Goal: Task Accomplishment & Management: Manage account settings

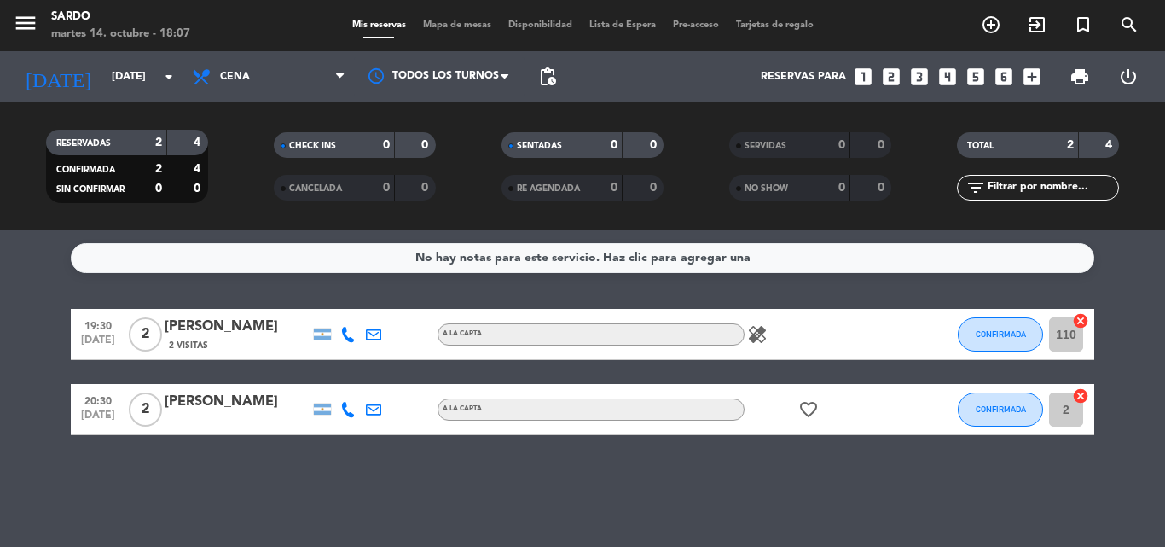
click at [759, 336] on icon "healing" at bounding box center [757, 334] width 20 height 20
click at [817, 357] on div "healing Un comensal no come queso" at bounding box center [822, 334] width 154 height 50
click at [50, 382] on bookings-row "19:30 [DATE] 2 [PERSON_NAME] 2 Visitas A LA CARTA healing CONFIRMADA 110 cancel…" at bounding box center [582, 372] width 1165 height 126
click at [990, 334] on span "CONFIRMADA" at bounding box center [1001, 333] width 50 height 9
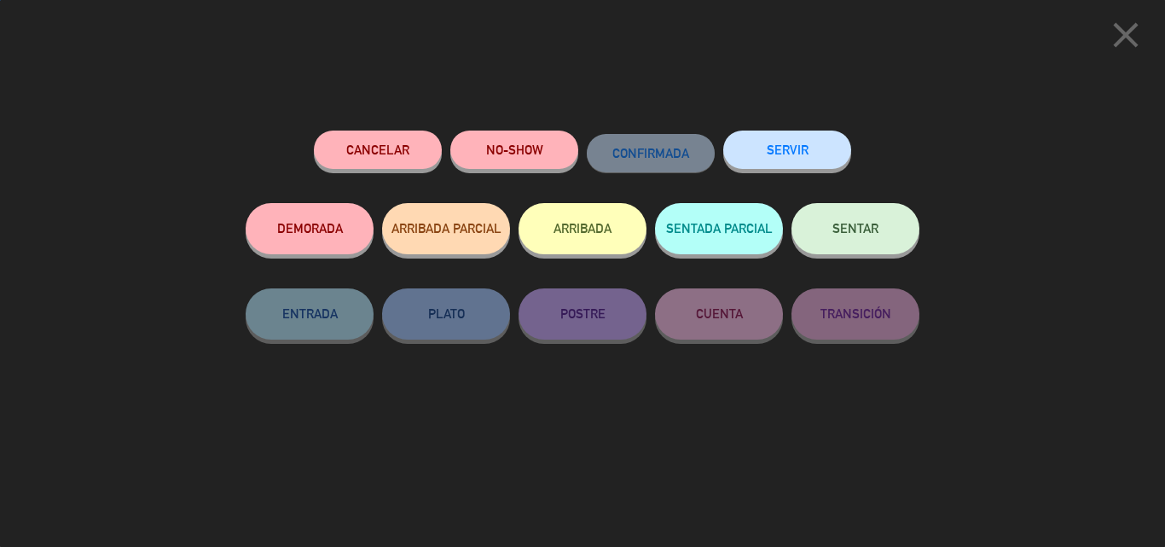
click at [842, 238] on button "SENTAR" at bounding box center [856, 228] width 128 height 51
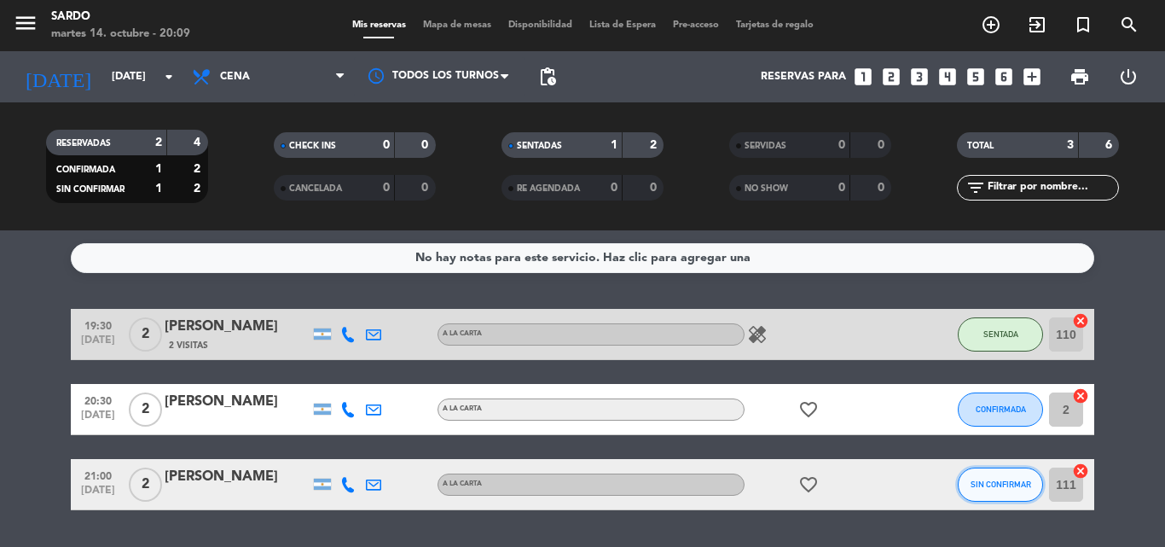
click at [1002, 485] on span "SIN CONFIRMAR" at bounding box center [1001, 484] width 61 height 9
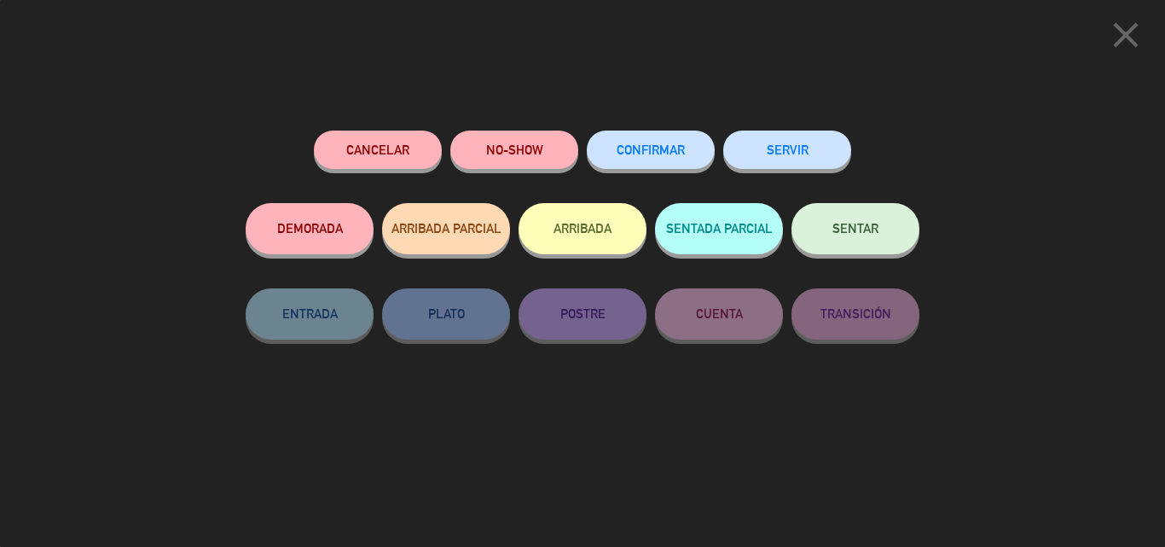
click at [654, 143] on button "CONFIRMAR" at bounding box center [651, 150] width 128 height 38
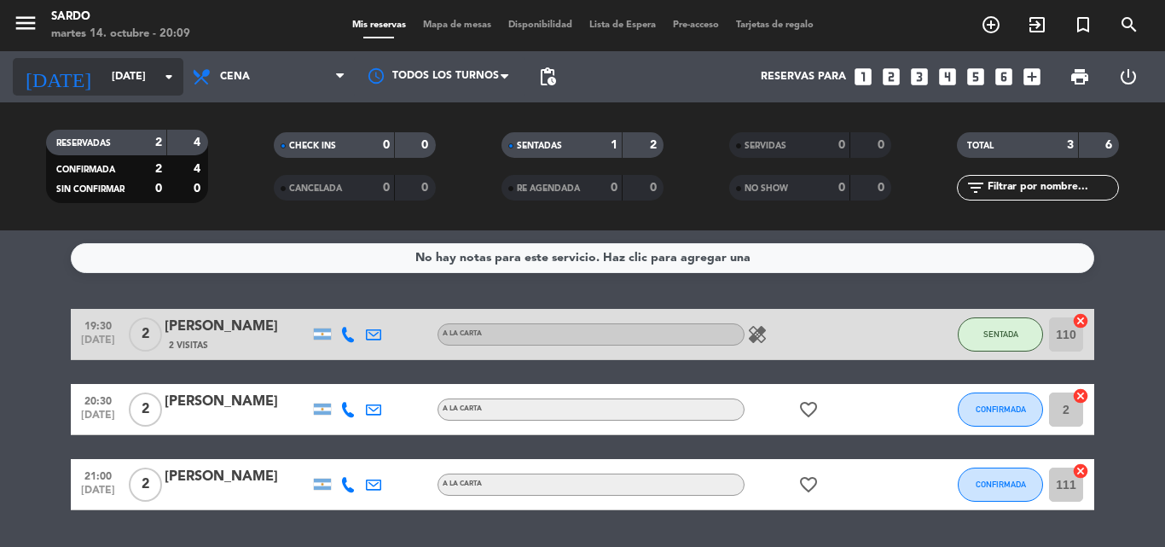
click at [131, 76] on input "[DATE]" at bounding box center [175, 76] width 144 height 29
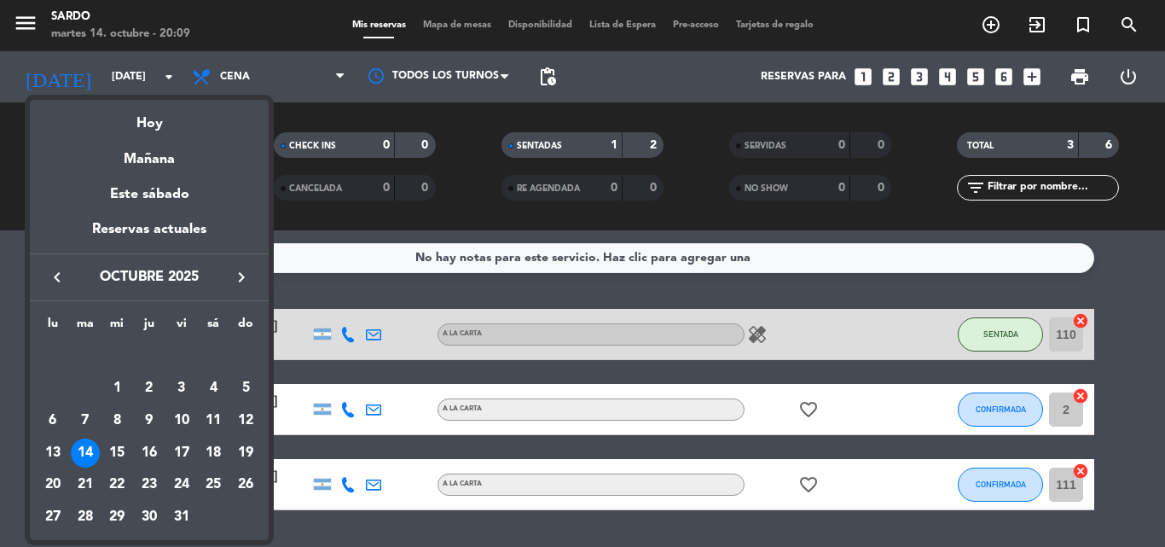
click at [131, 76] on div at bounding box center [582, 273] width 1165 height 547
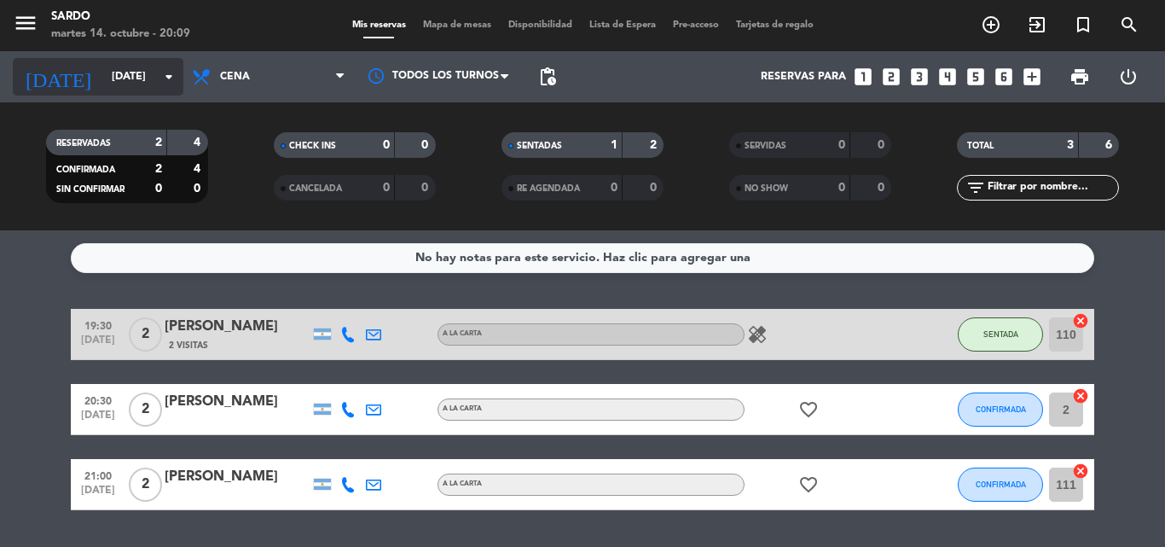
click at [96, 59] on div "[DATE] [DATE] arrow_drop_down" at bounding box center [98, 77] width 171 height 38
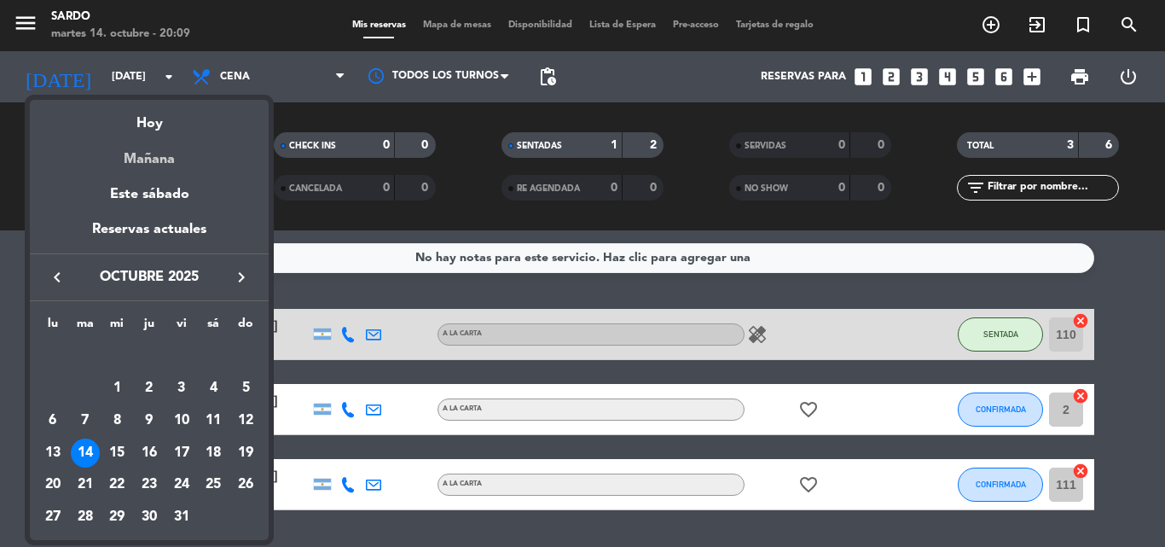
click at [159, 164] on div "Mañana" at bounding box center [149, 153] width 239 height 35
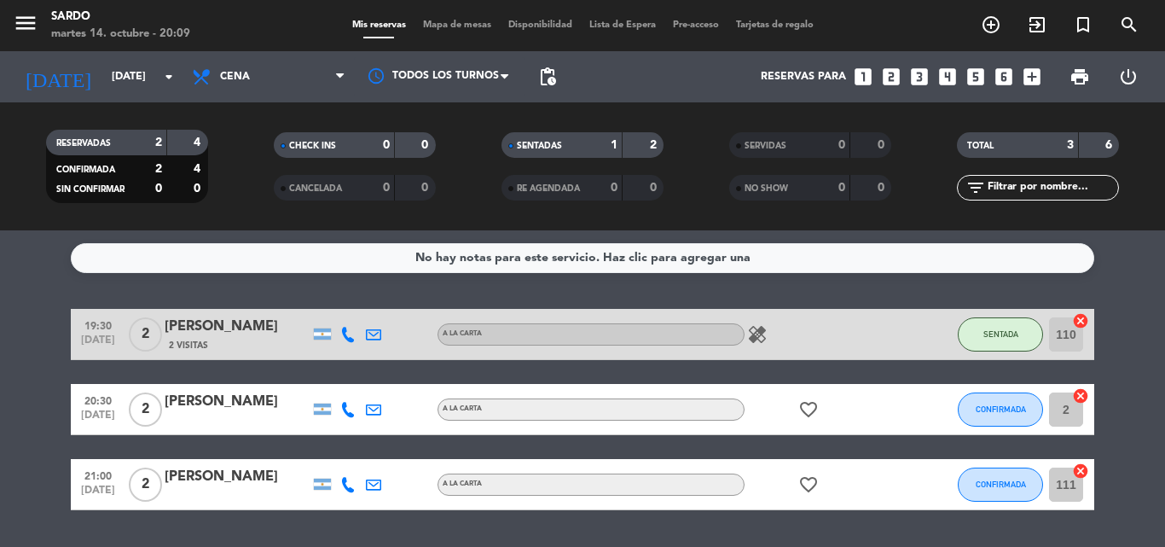
type input "[DATE]"
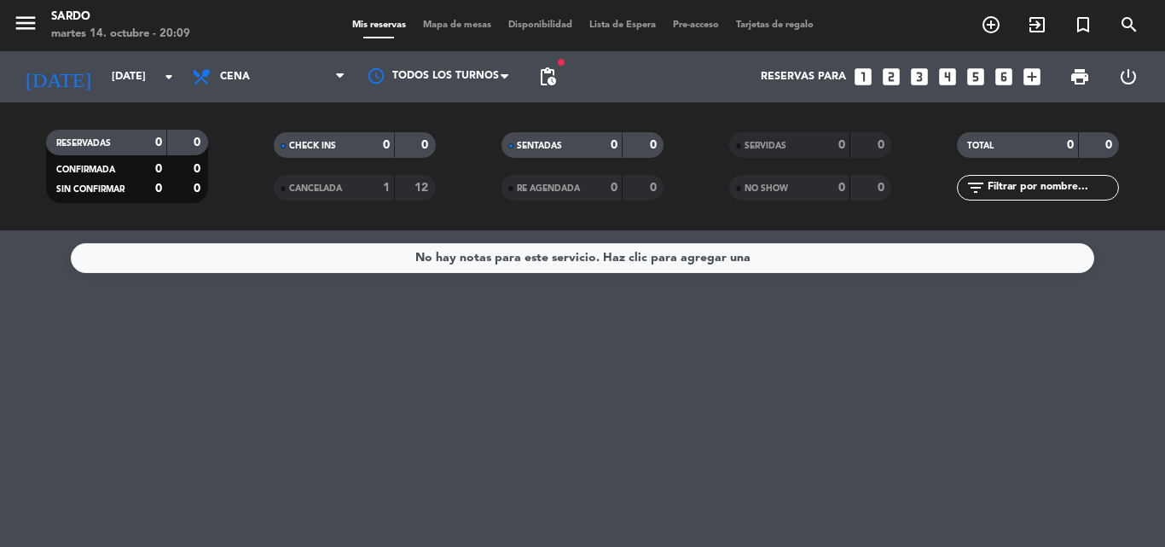
click at [549, 59] on div "fiber_manual_record pending_actions" at bounding box center [548, 76] width 34 height 51
click at [554, 67] on span "pending_actions" at bounding box center [548, 77] width 20 height 20
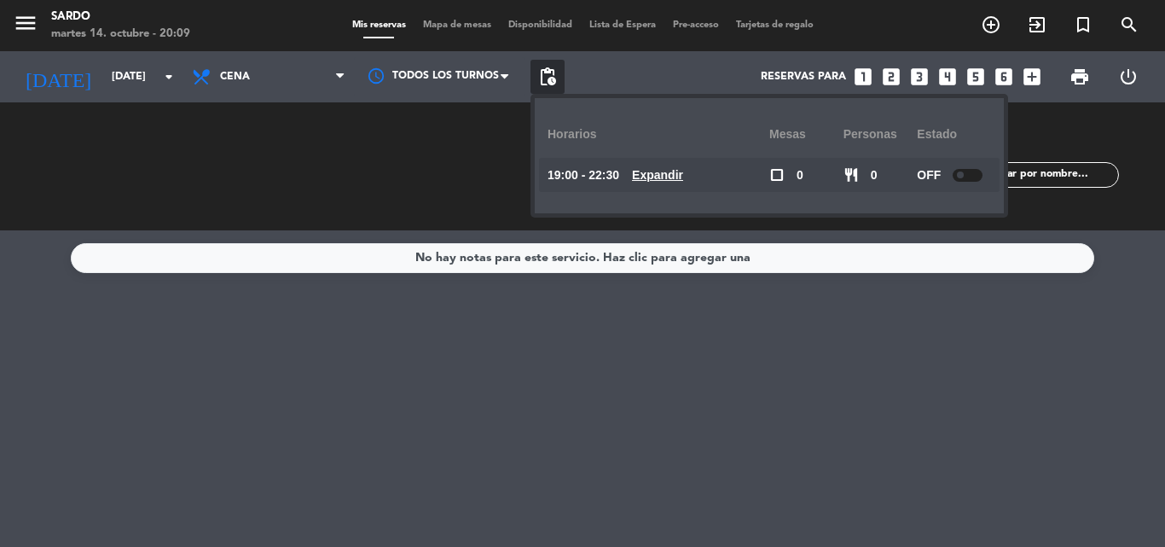
click at [554, 67] on span "pending_actions" at bounding box center [548, 77] width 20 height 20
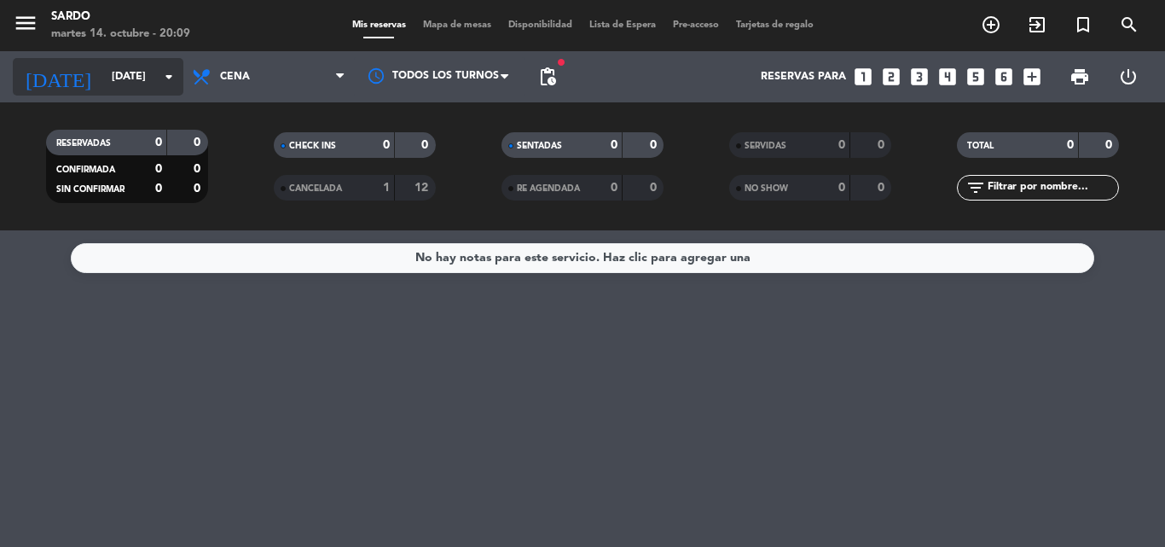
click at [103, 73] on input "[DATE]" at bounding box center [175, 76] width 144 height 29
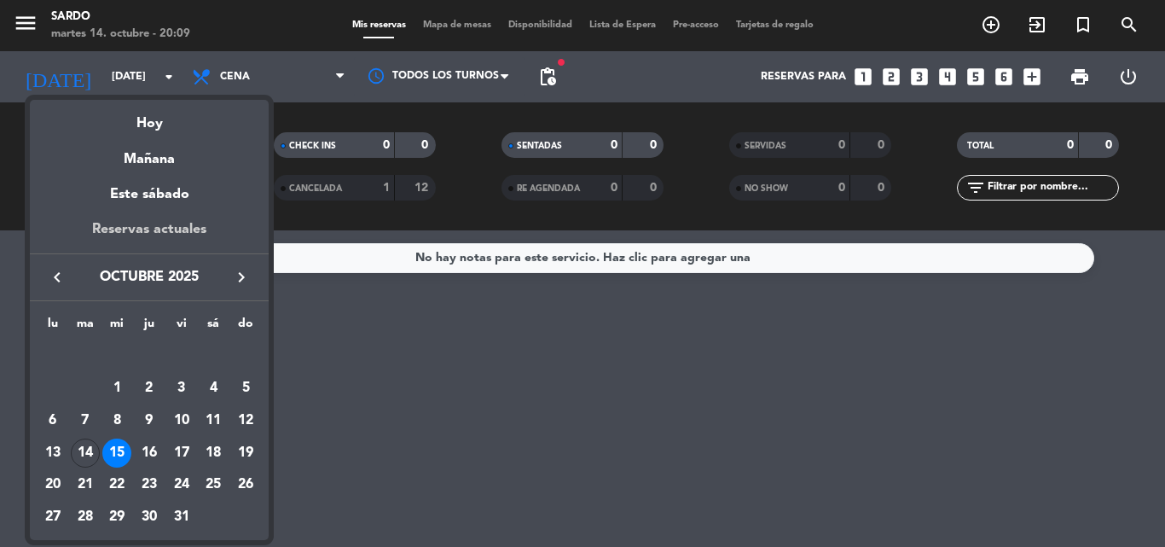
click at [149, 235] on div "Reservas actuales" at bounding box center [149, 235] width 239 height 35
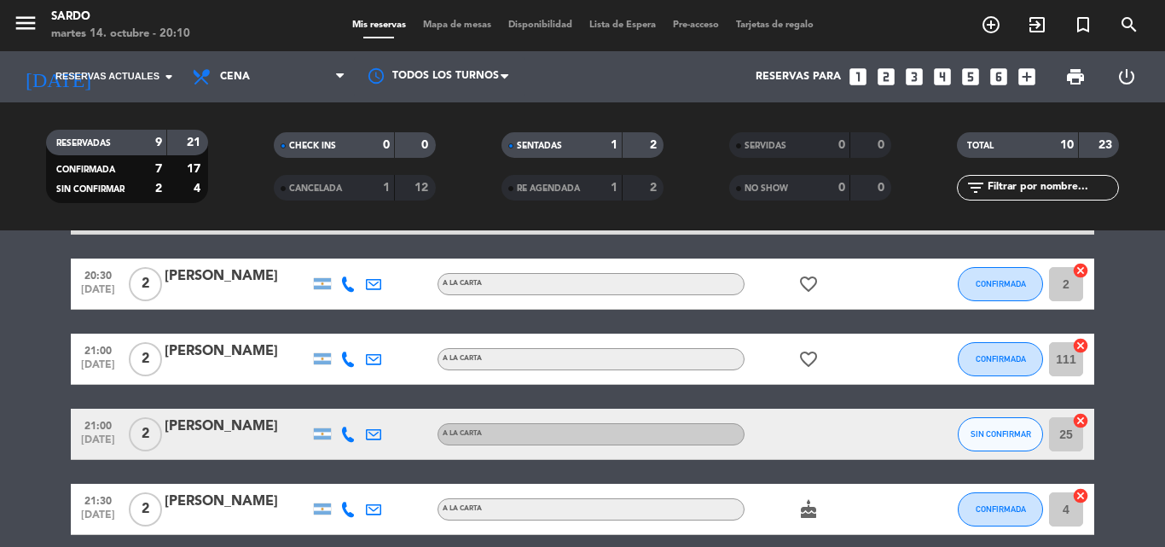
scroll to position [85, 0]
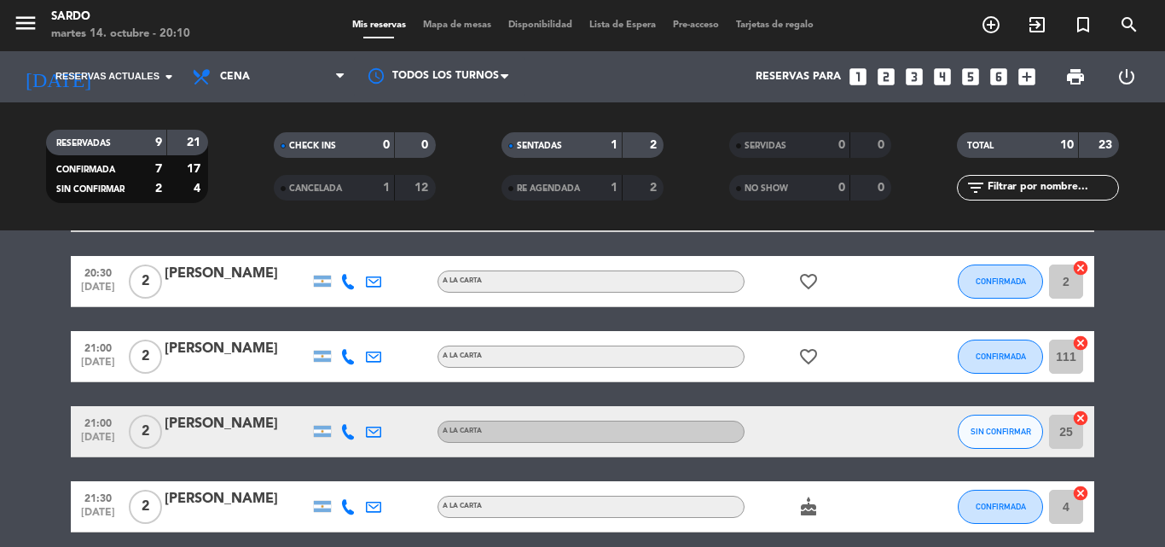
click at [3, 396] on bookings-row "19:30 [DATE] 2 [PERSON_NAME] 2 Visitas A LA CARTA healing SENTADA 110 cancel 20…" at bounding box center [582, 544] width 1165 height 727
click at [1011, 429] on span "SIN CONFIRMAR" at bounding box center [1001, 431] width 61 height 9
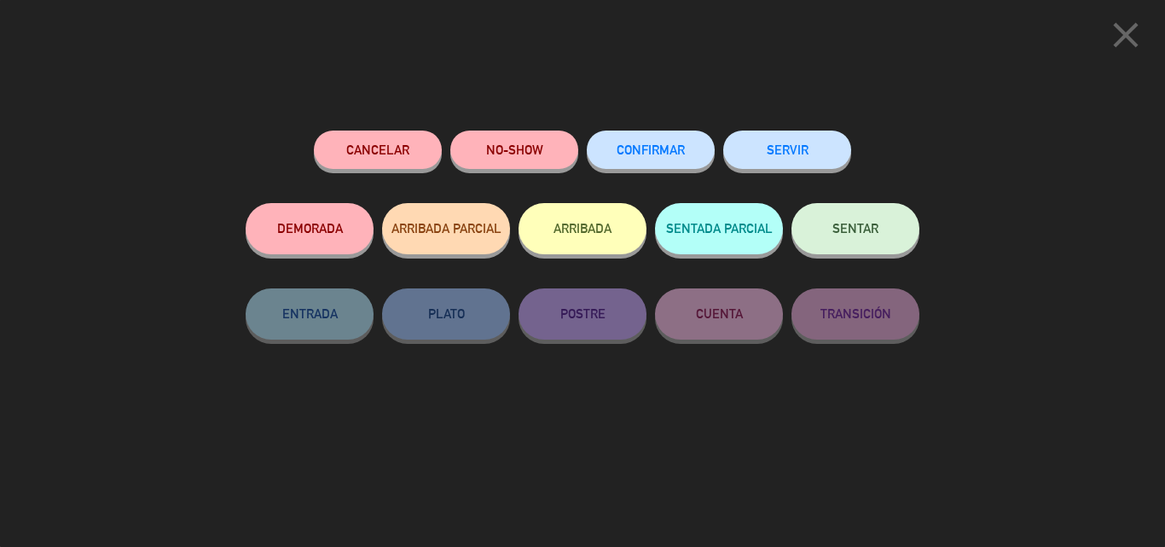
click at [687, 145] on button "CONFIRMAR" at bounding box center [651, 150] width 128 height 38
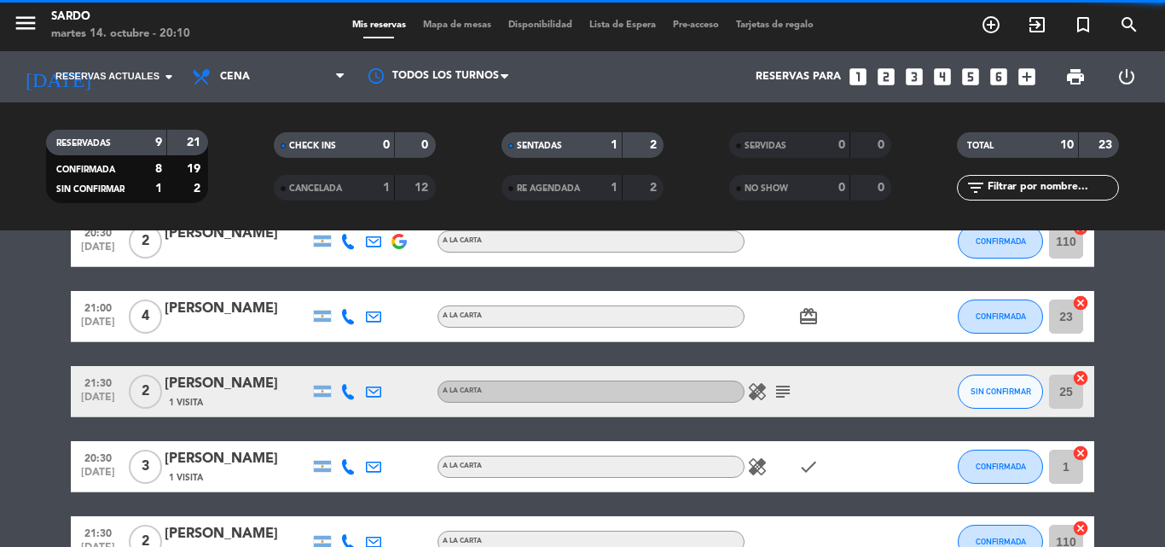
scroll to position [427, 0]
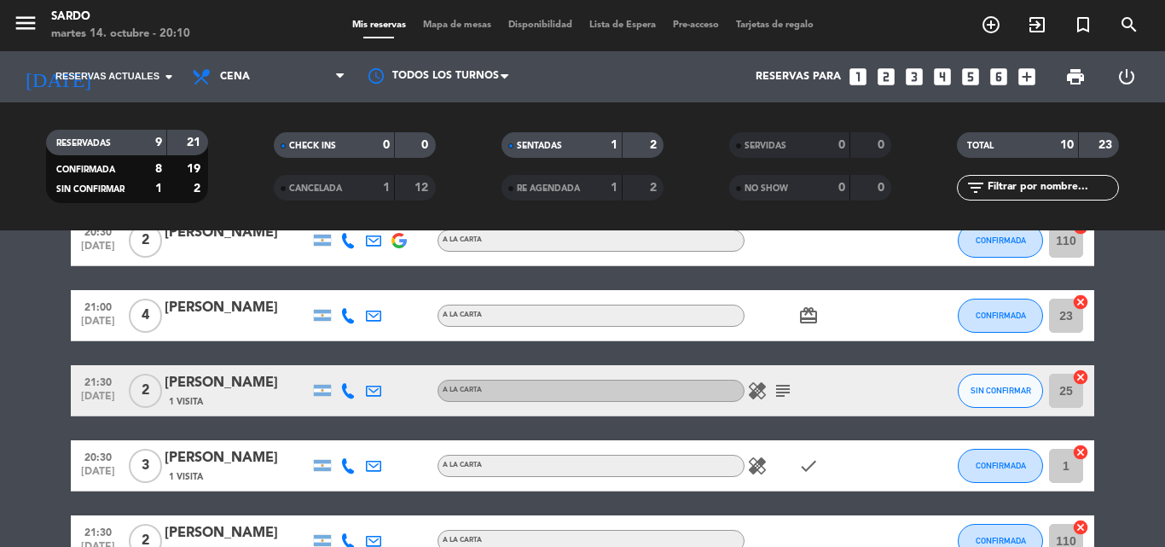
click at [793, 387] on span "subject" at bounding box center [783, 391] width 26 height 20
click at [785, 388] on icon "subject" at bounding box center [783, 391] width 20 height 20
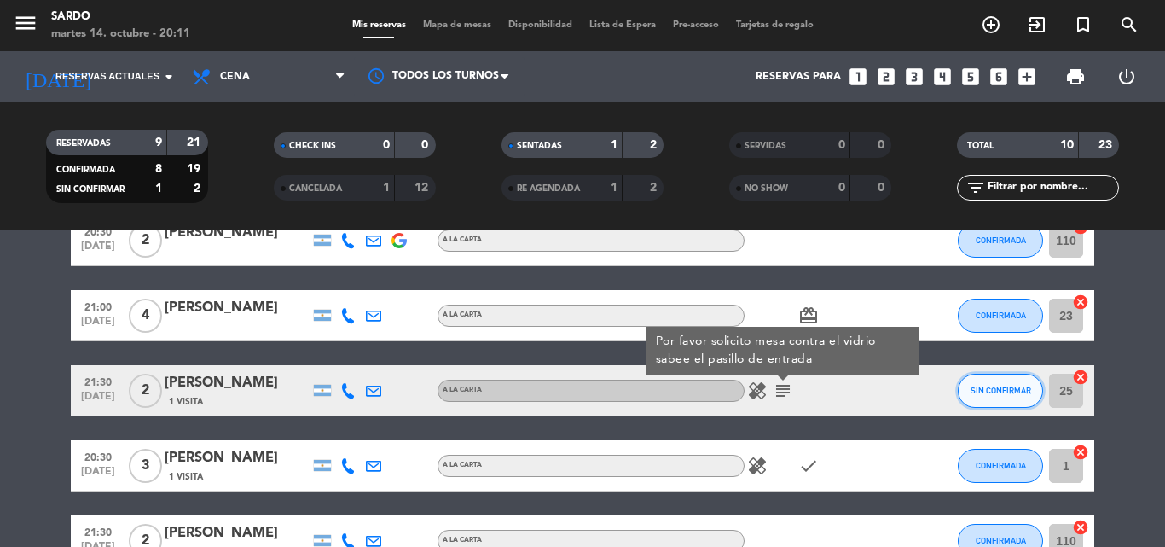
click at [979, 392] on span "SIN CONFIRMAR" at bounding box center [1001, 390] width 61 height 9
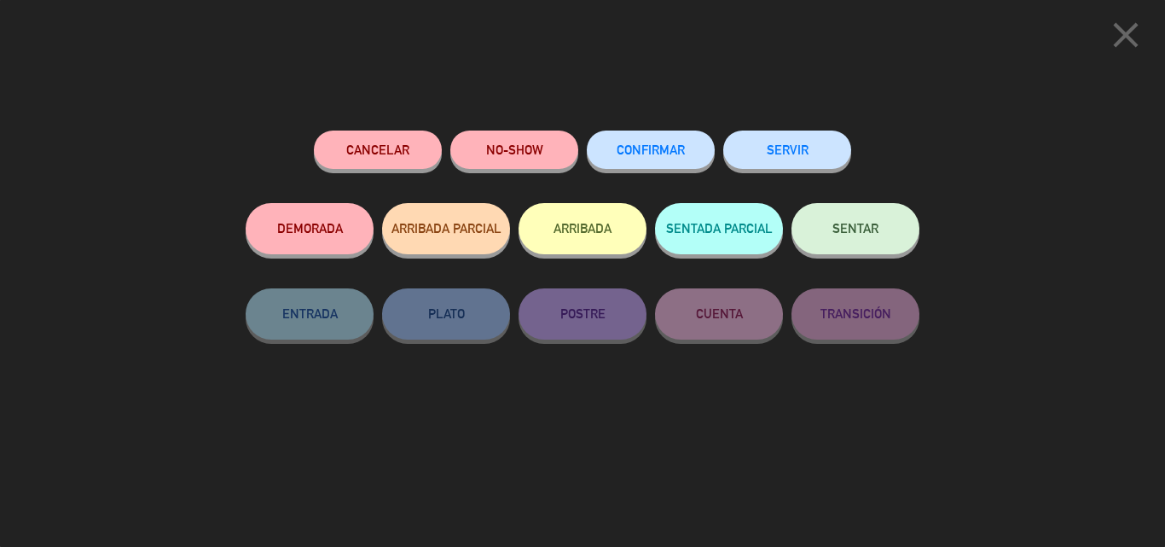
click at [687, 135] on button "CONFIRMAR" at bounding box center [651, 150] width 128 height 38
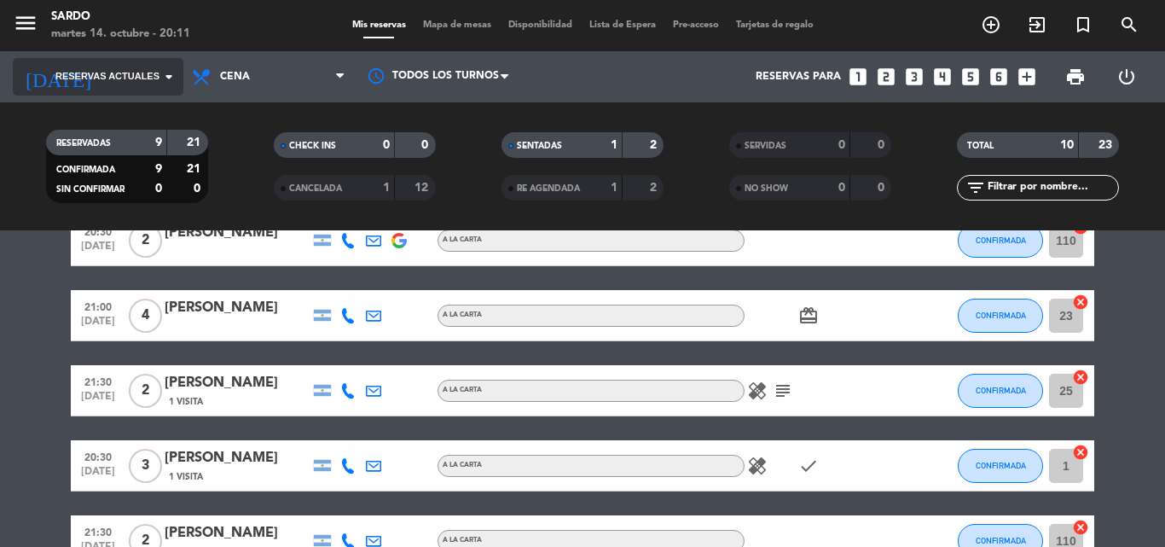
click at [162, 71] on icon "arrow_drop_down" at bounding box center [169, 77] width 20 height 20
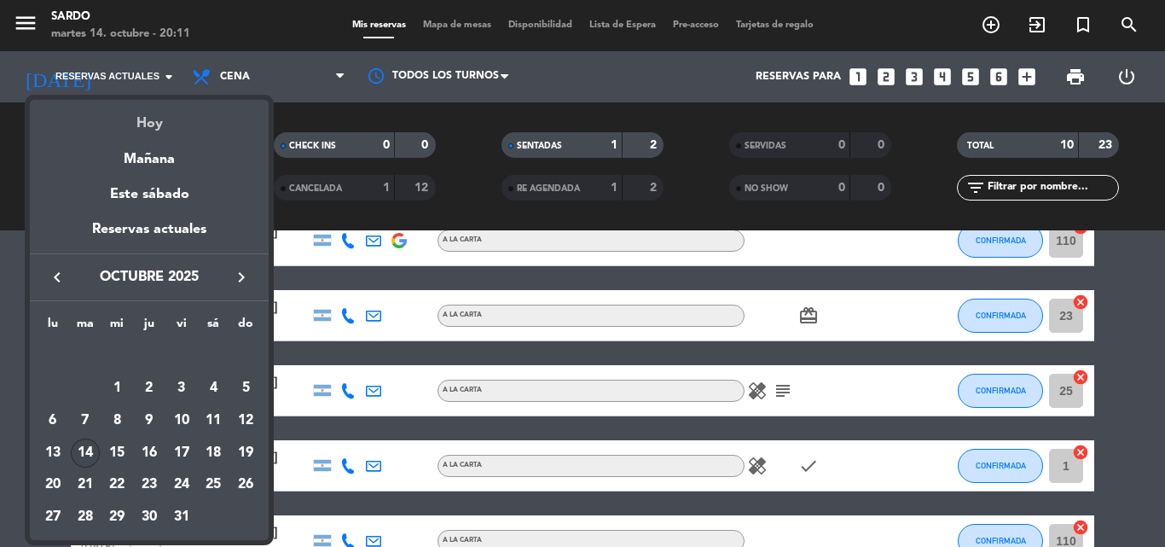
click at [148, 128] on div "Hoy" at bounding box center [149, 117] width 239 height 35
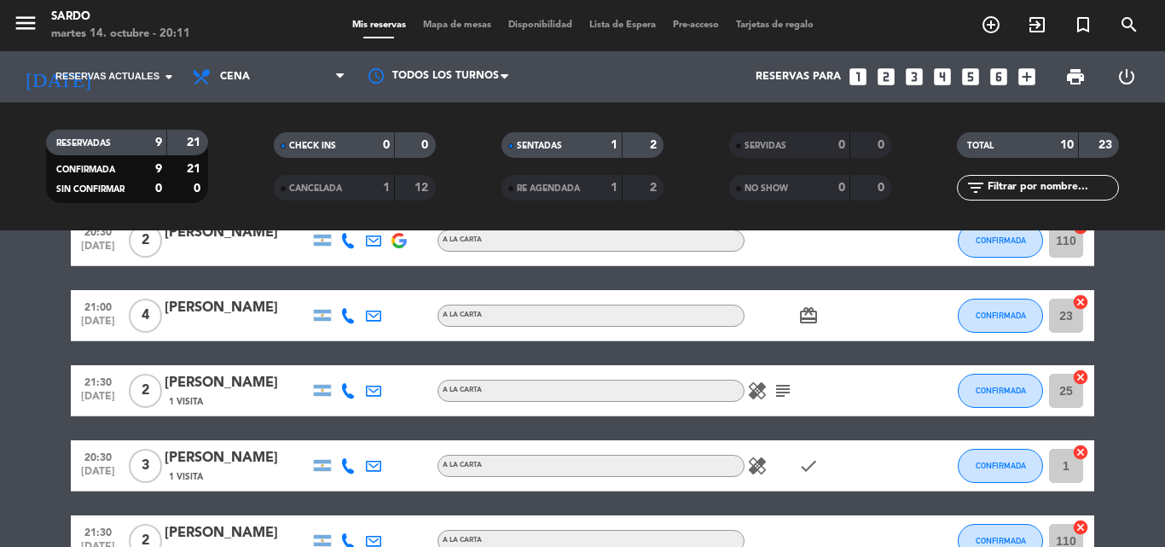
type input "[DATE]"
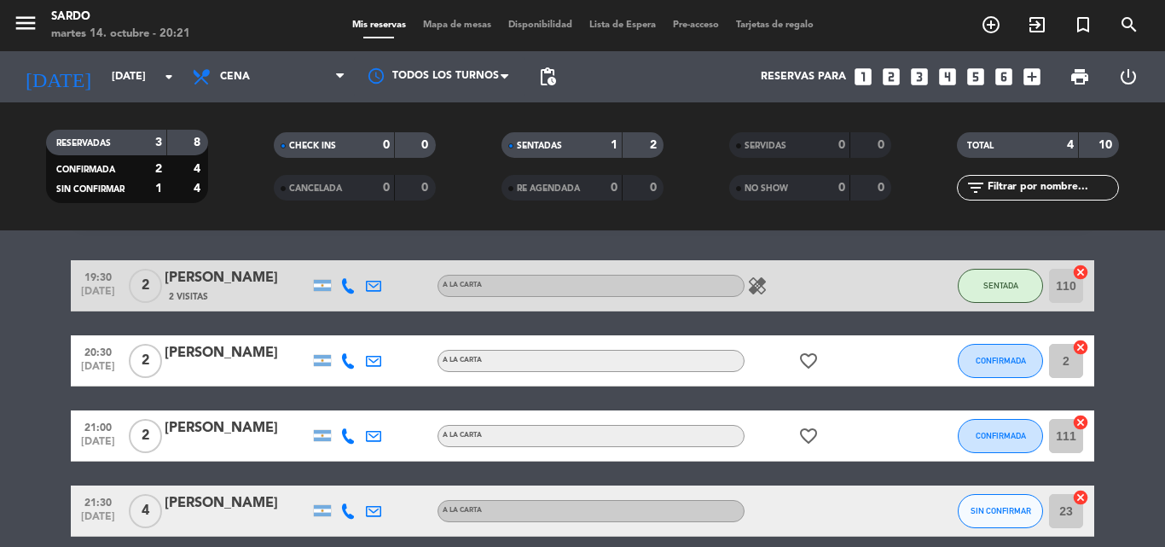
scroll to position [124, 0]
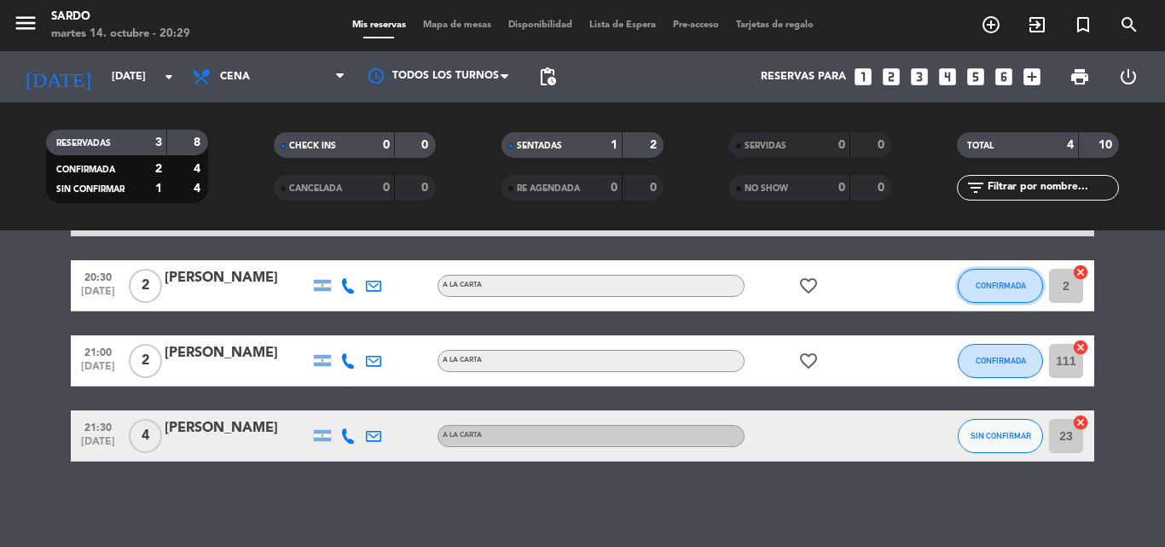
click at [1015, 287] on span "CONFIRMADA" at bounding box center [1001, 285] width 50 height 9
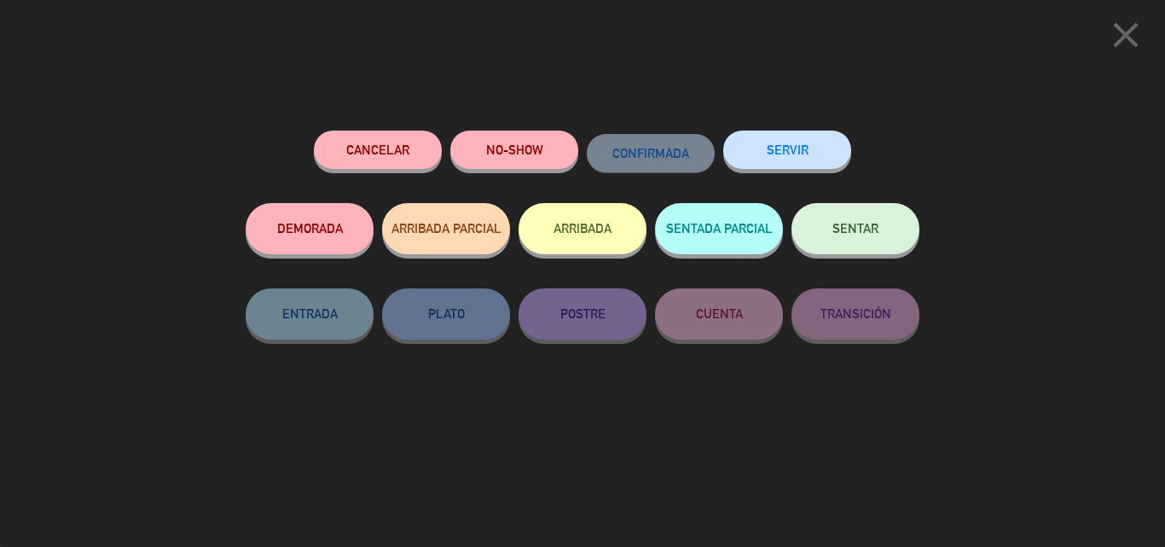
click at [857, 218] on button "SENTAR" at bounding box center [856, 228] width 128 height 51
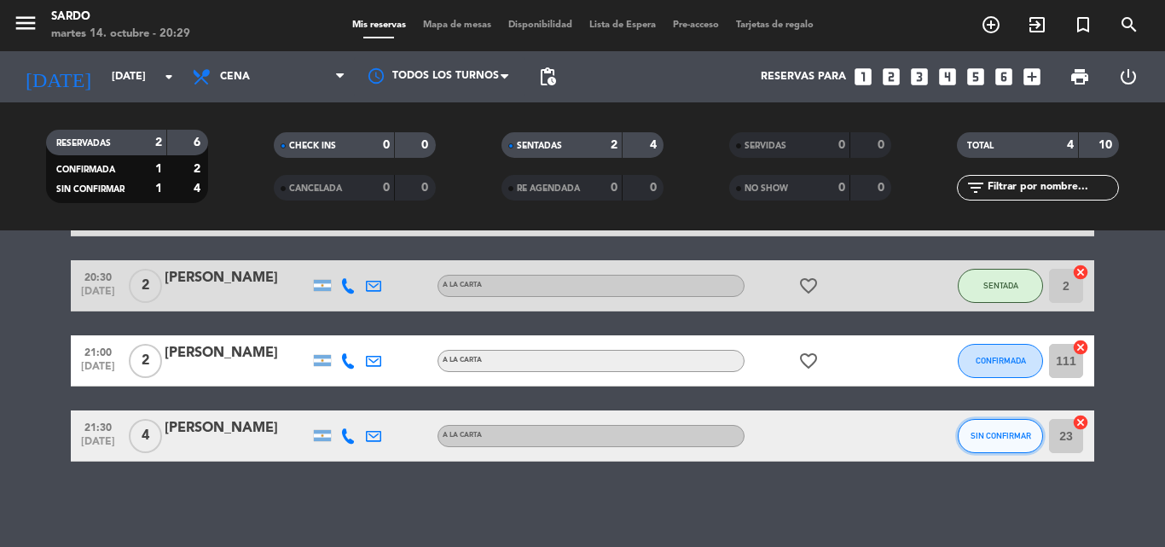
click at [982, 428] on button "SIN CONFIRMAR" at bounding box center [1000, 436] width 85 height 34
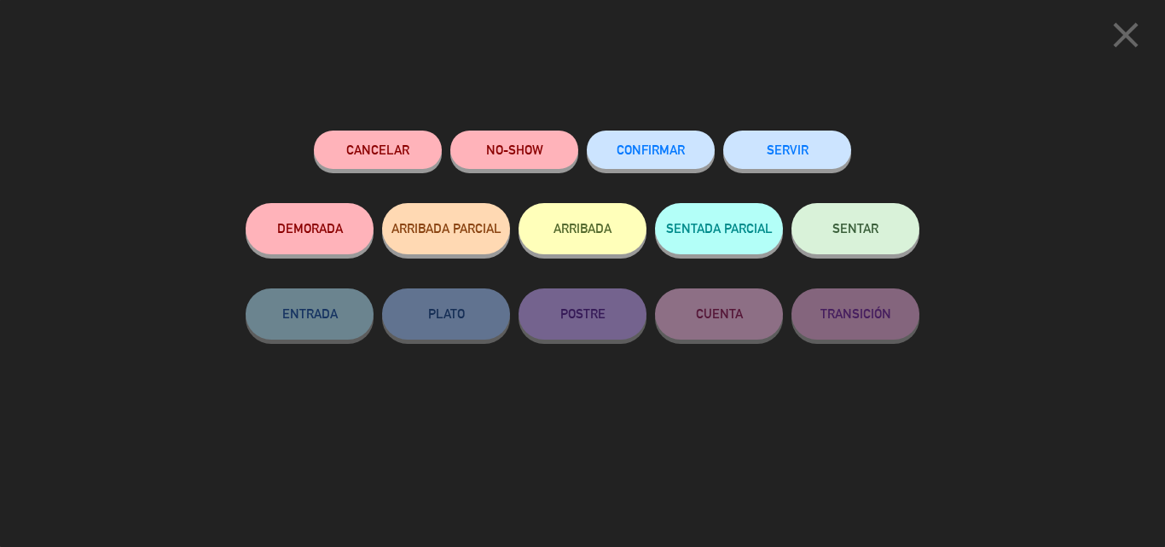
click at [677, 171] on div "CONFIRMAR" at bounding box center [651, 167] width 128 height 73
click at [678, 147] on span "CONFIRMAR" at bounding box center [651, 149] width 68 height 15
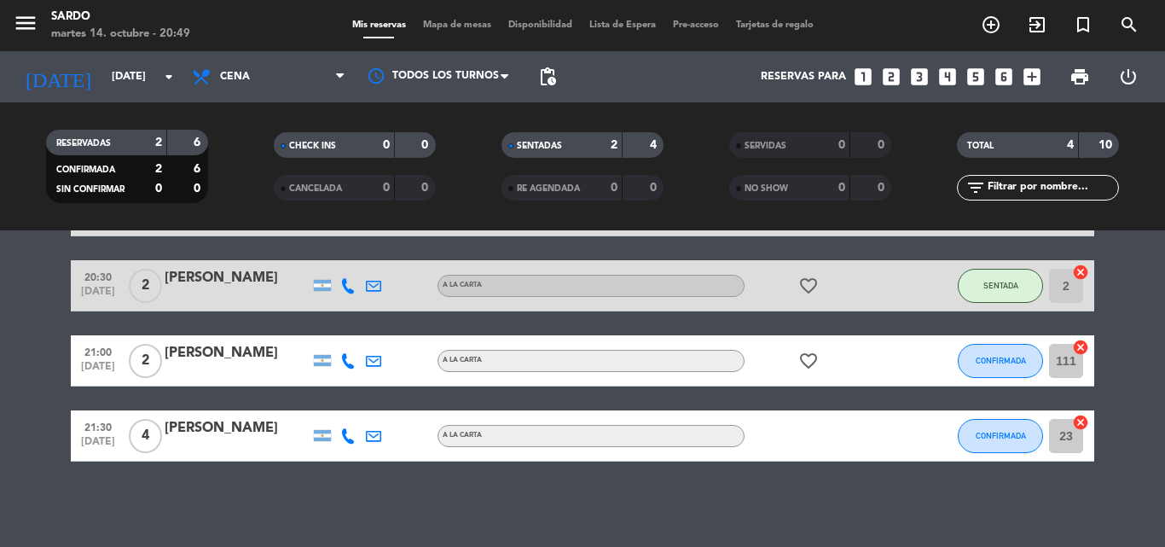
drag, startPoint x: 211, startPoint y: 282, endPoint x: 17, endPoint y: 407, distance: 230.3
click at [18, 407] on bookings-row "19:30 [DATE] 2 [PERSON_NAME] 2 Visitas A LA CARTA healing SENTADA 110 cancel 20…" at bounding box center [582, 323] width 1165 height 276
click at [1023, 358] on span "CONFIRMADA" at bounding box center [1001, 360] width 50 height 9
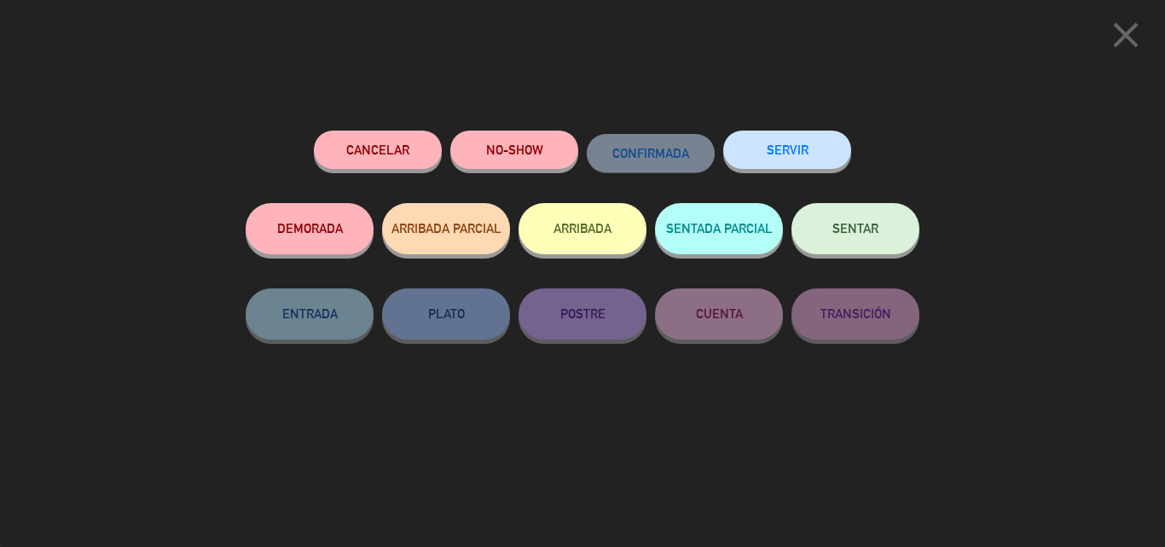
click at [841, 242] on button "SENTAR" at bounding box center [856, 228] width 128 height 51
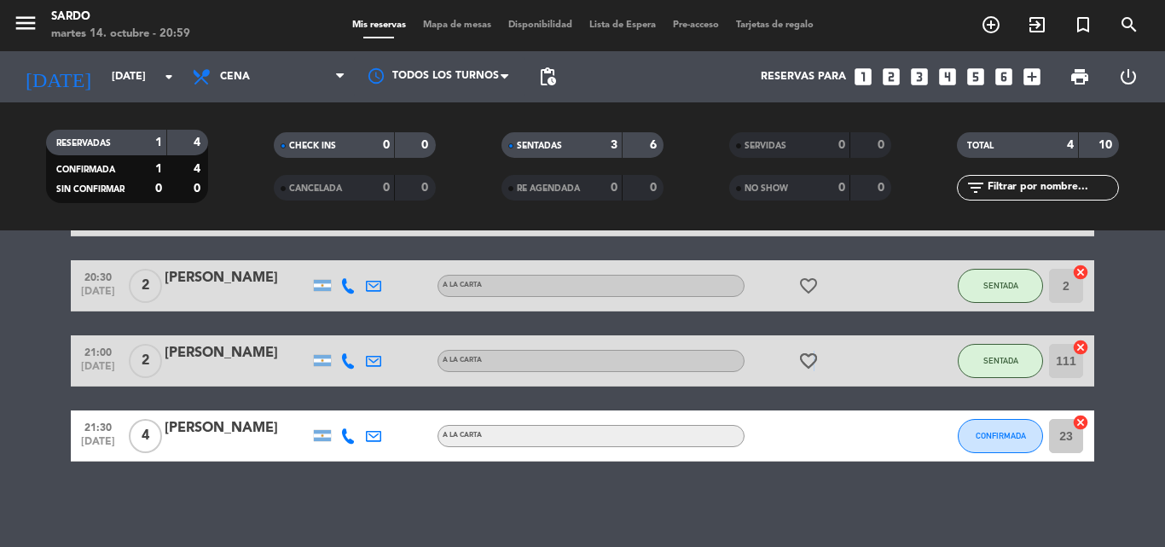
drag, startPoint x: 812, startPoint y: 385, endPoint x: 814, endPoint y: 369, distance: 15.5
click at [814, 380] on div "favorite_border" at bounding box center [822, 360] width 154 height 50
click at [808, 367] on icon "favorite_border" at bounding box center [809, 361] width 20 height 20
click at [804, 383] on div "favorite_border ANIVERSARIO" at bounding box center [822, 360] width 154 height 50
click at [986, 445] on button "CONFIRMADA" at bounding box center [1000, 436] width 85 height 34
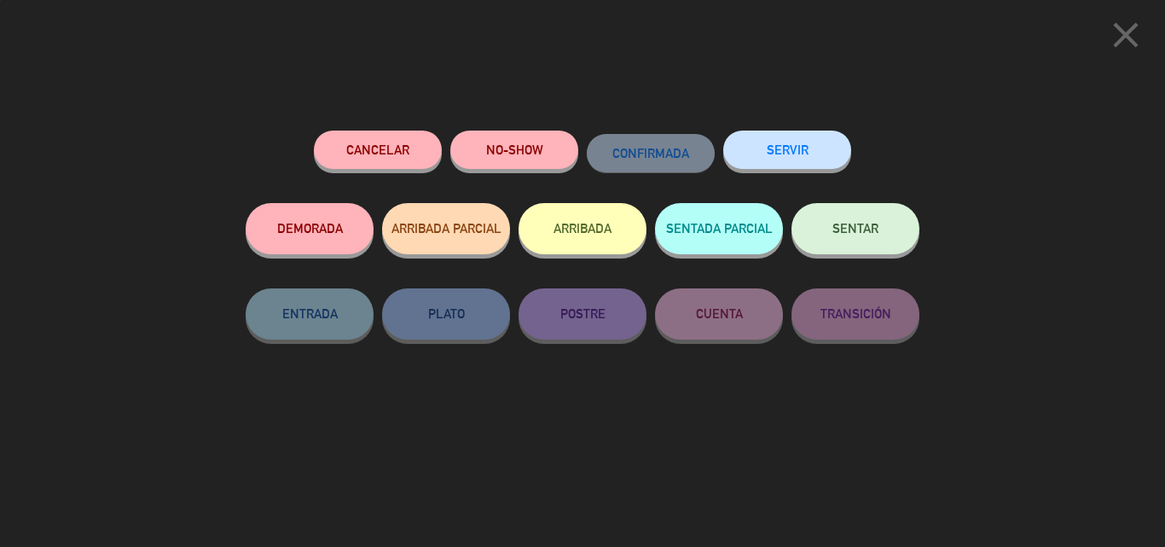
click at [863, 244] on button "SENTAR" at bounding box center [856, 228] width 128 height 51
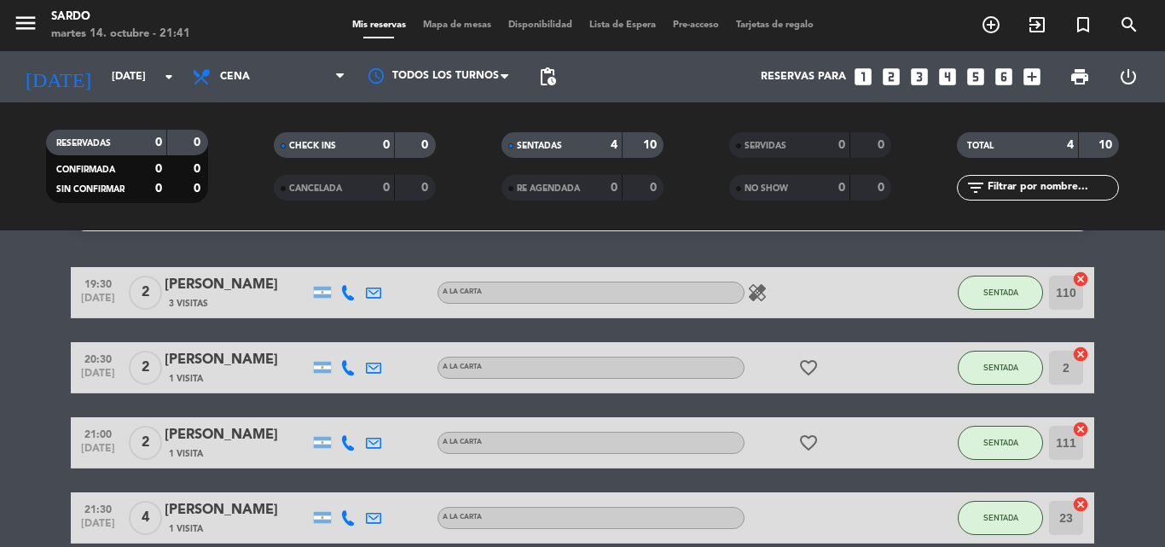
scroll to position [0, 0]
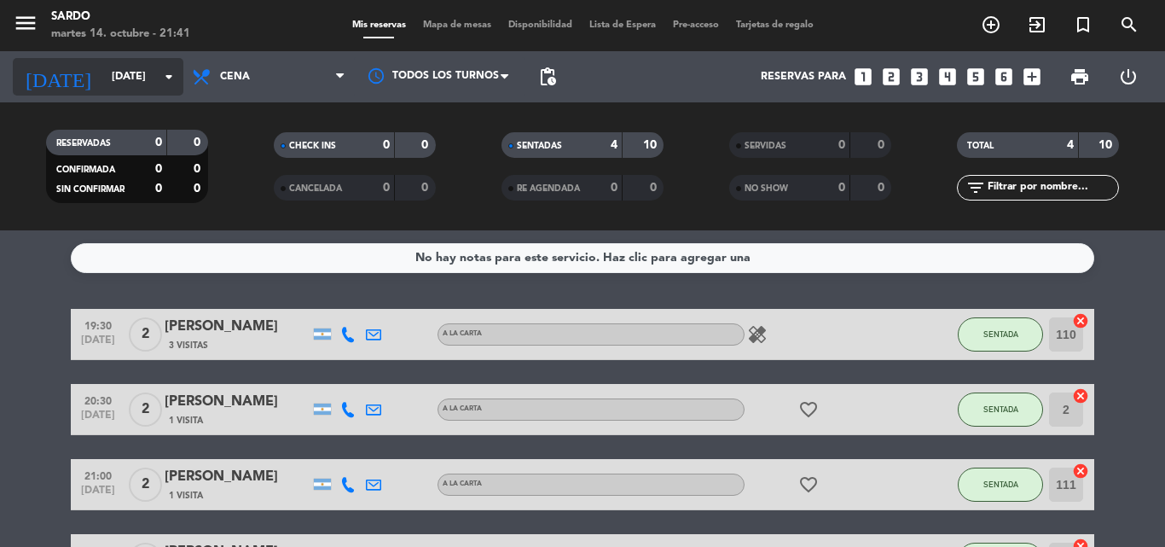
click at [144, 70] on input "[DATE]" at bounding box center [175, 76] width 144 height 29
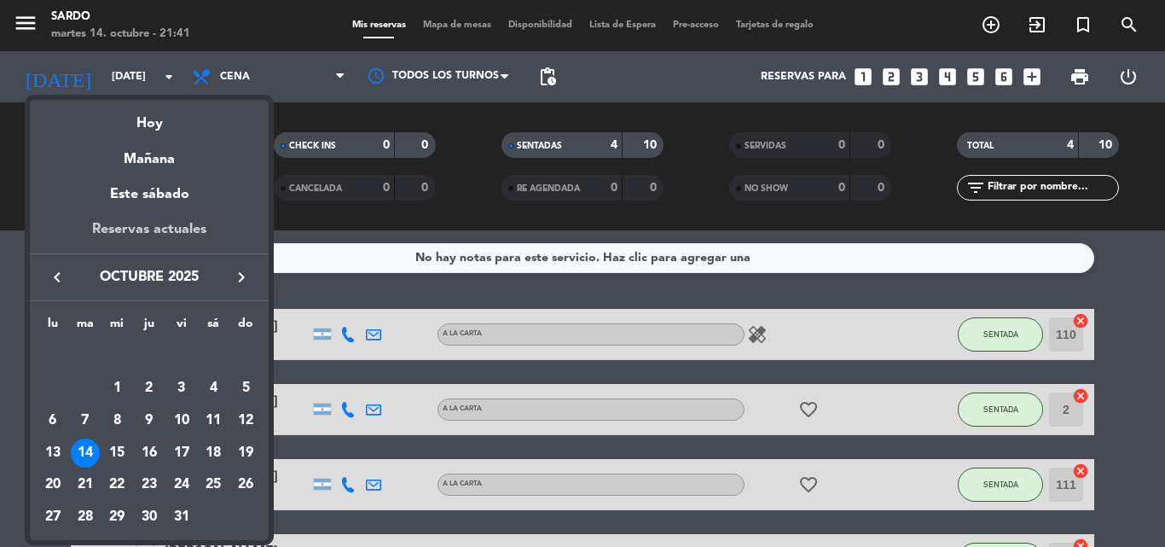
click at [178, 230] on div "Reservas actuales" at bounding box center [149, 235] width 239 height 35
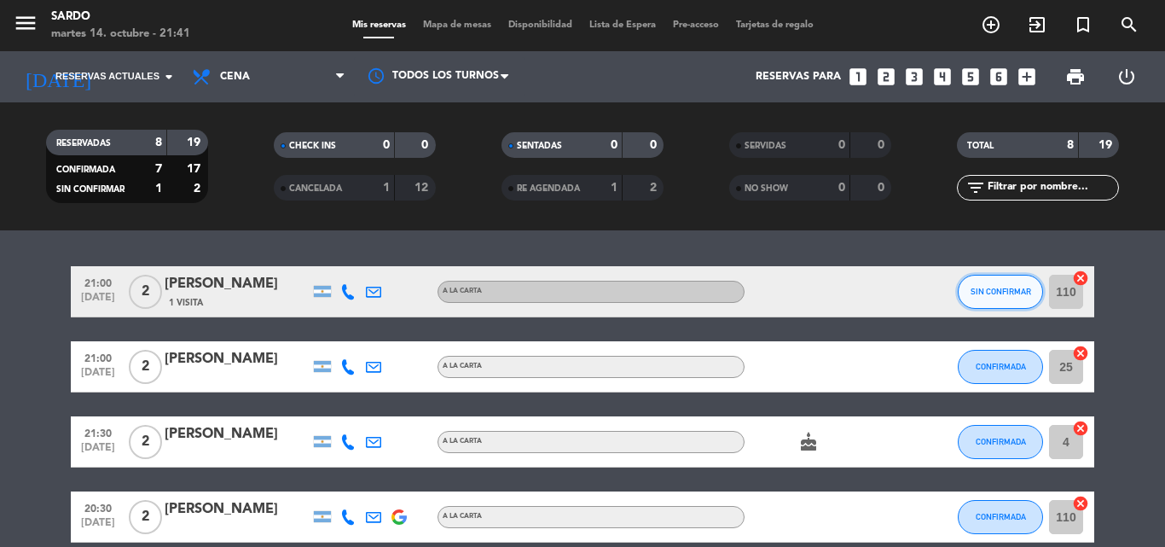
click at [1005, 288] on span "SIN CONFIRMAR" at bounding box center [1001, 291] width 61 height 9
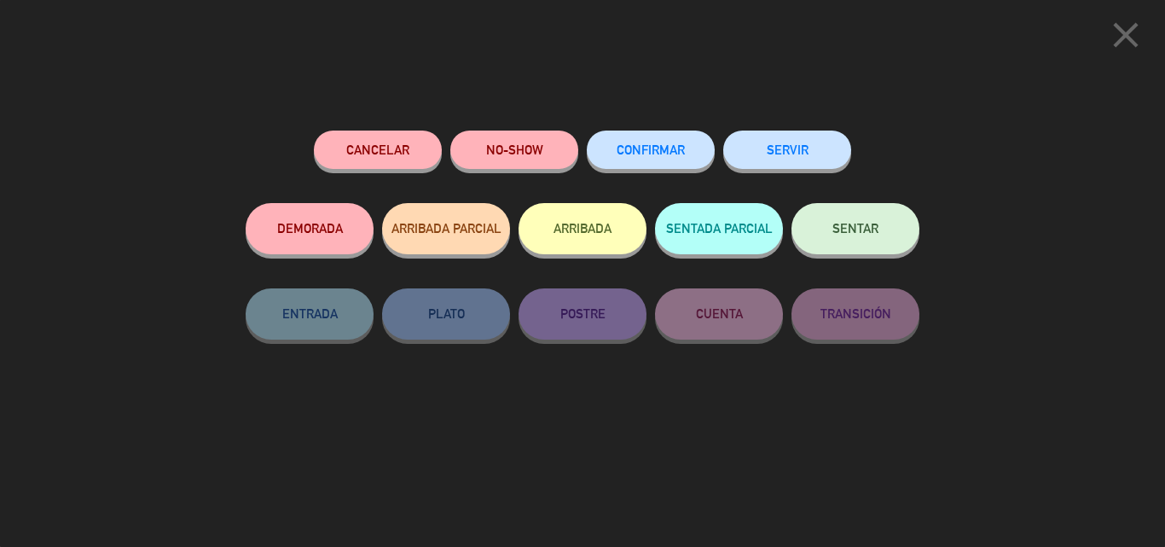
click at [637, 161] on button "CONFIRMAR" at bounding box center [651, 150] width 128 height 38
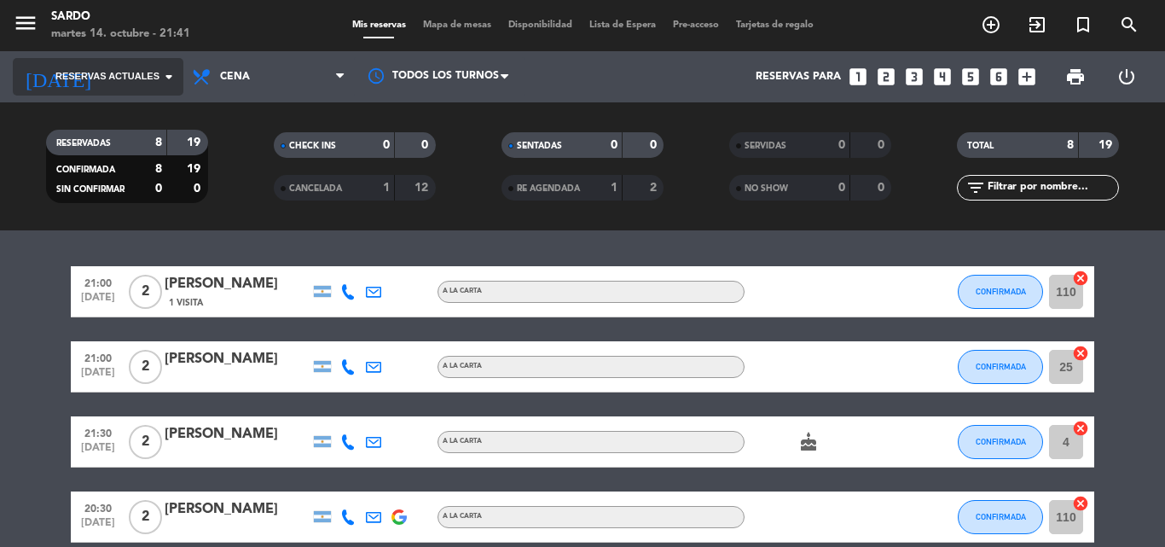
click at [143, 87] on input at bounding box center [175, 76] width 144 height 29
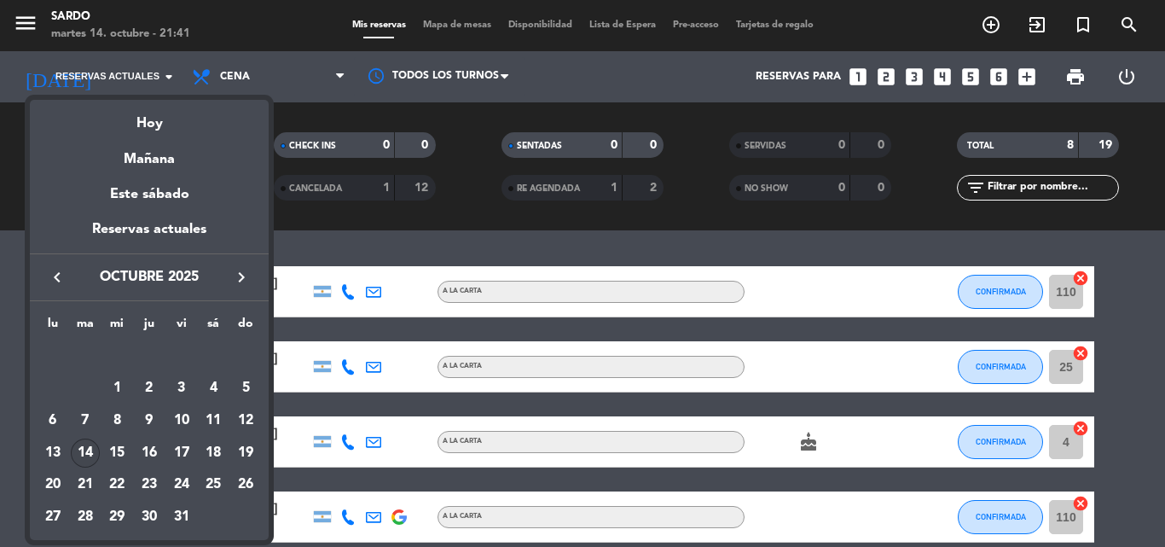
click at [168, 129] on div "Hoy" at bounding box center [149, 117] width 239 height 35
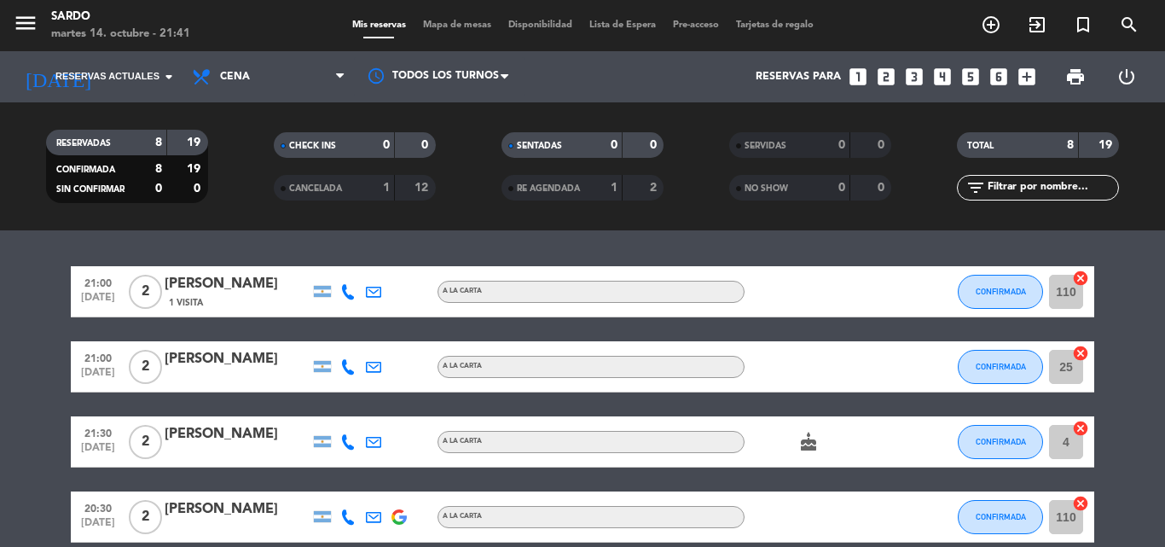
type input "[DATE]"
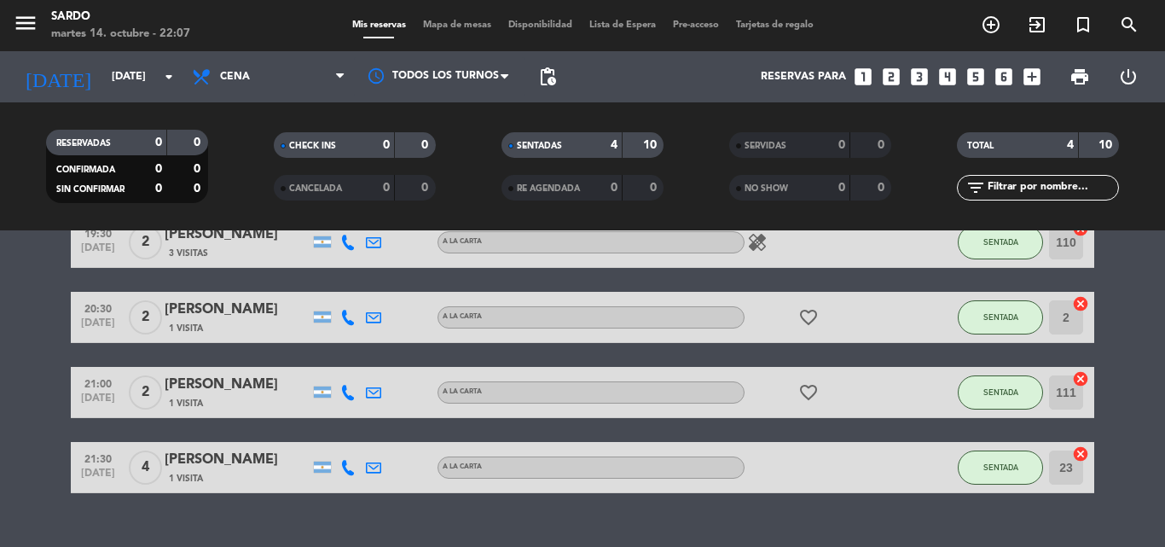
scroll to position [124, 0]
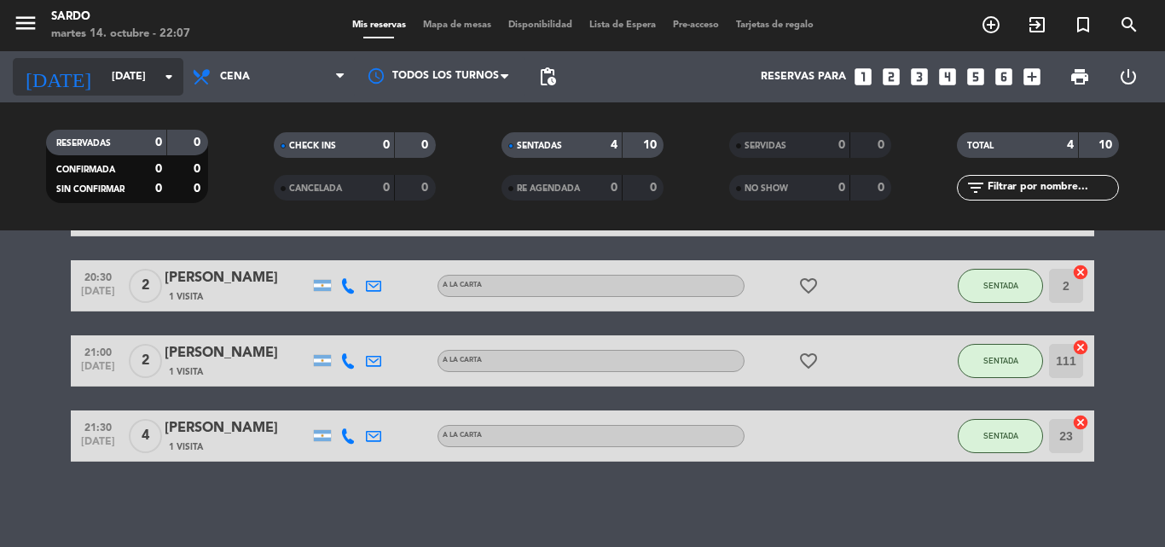
click at [163, 67] on icon "arrow_drop_down" at bounding box center [169, 77] width 20 height 20
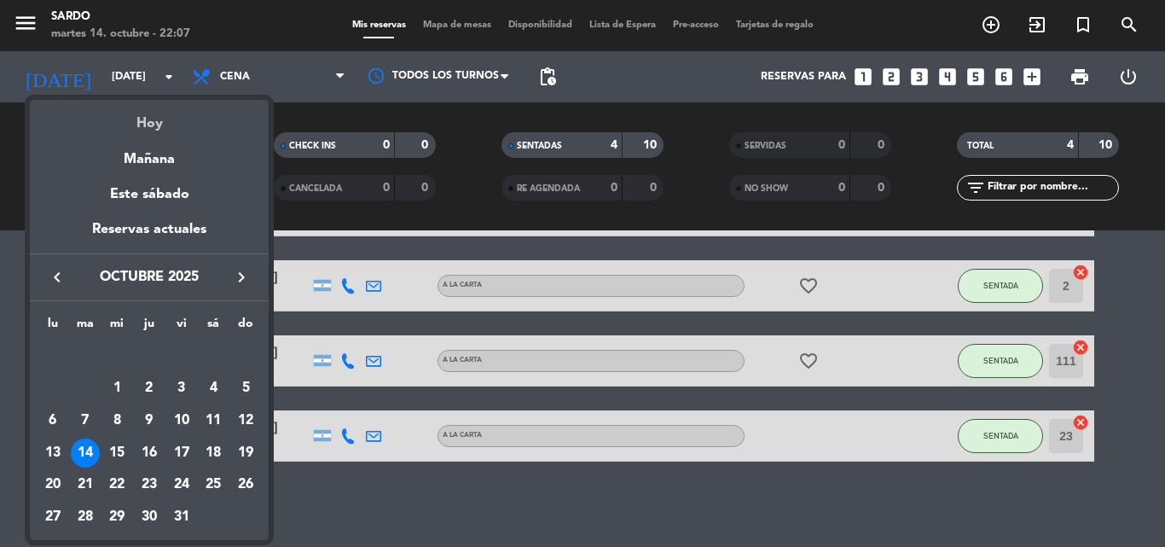
click at [139, 125] on div "Hoy" at bounding box center [149, 117] width 239 height 35
